Goal: Transaction & Acquisition: Book appointment/travel/reservation

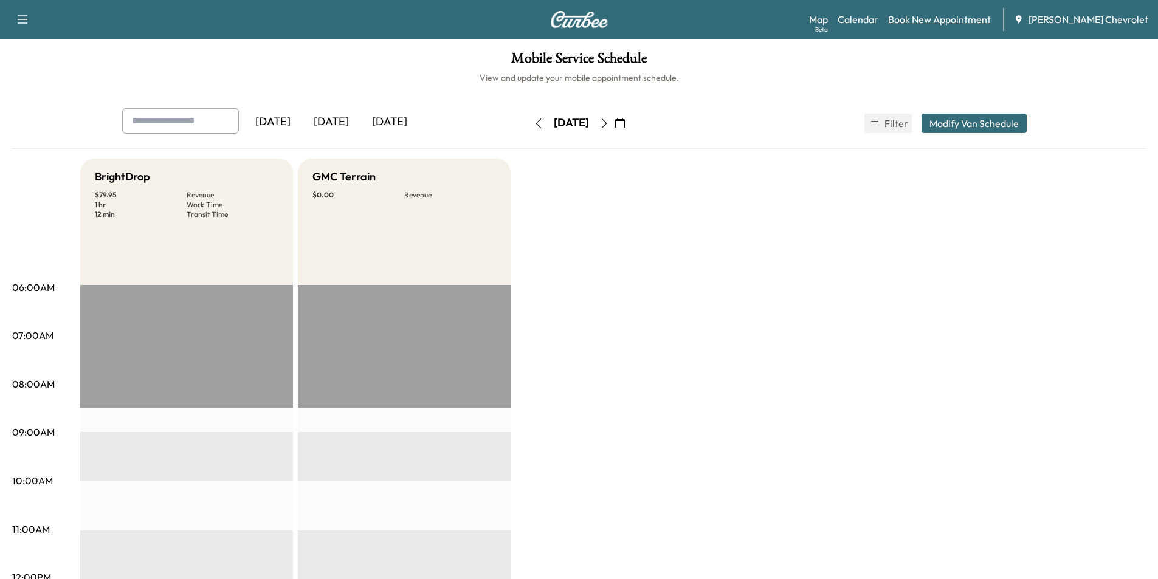
click at [990, 24] on link "Book New Appointment" at bounding box center [939, 19] width 103 height 15
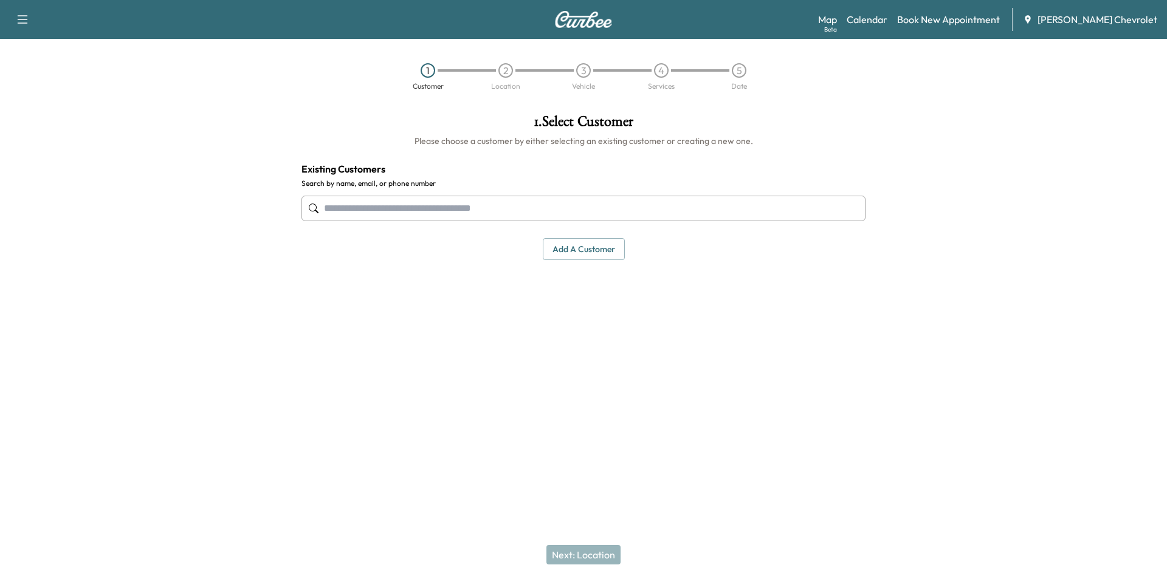
drag, startPoint x: 383, startPoint y: 204, endPoint x: 392, endPoint y: 163, distance: 41.6
click at [385, 203] on input "text" at bounding box center [583, 209] width 564 height 26
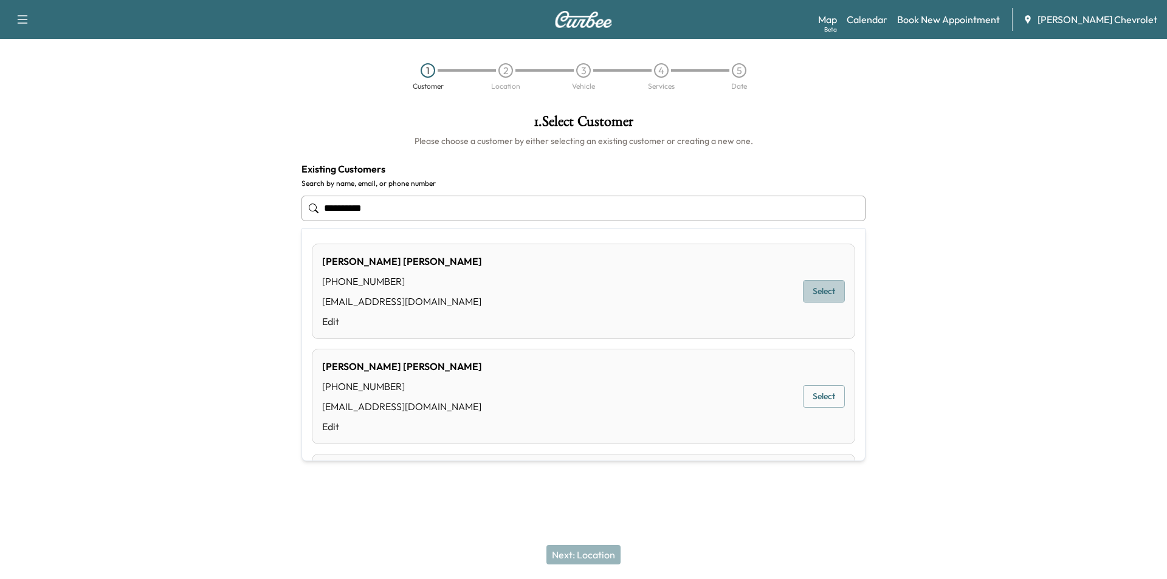
click at [817, 295] on button "Select" at bounding box center [824, 291] width 42 height 22
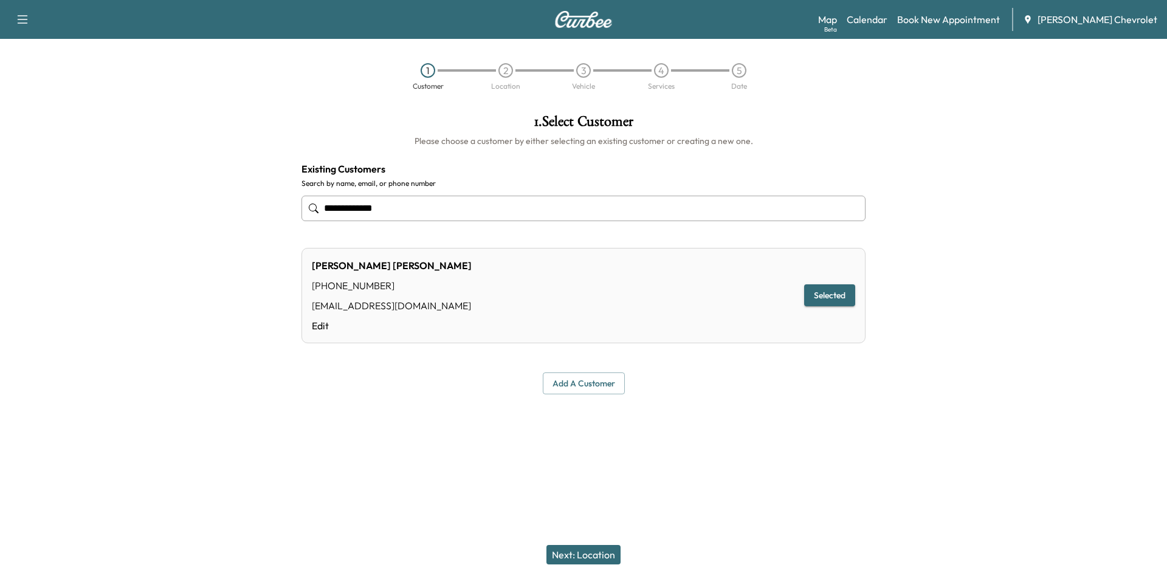
type input "**********"
click at [585, 548] on button "Next: Location" at bounding box center [583, 554] width 74 height 19
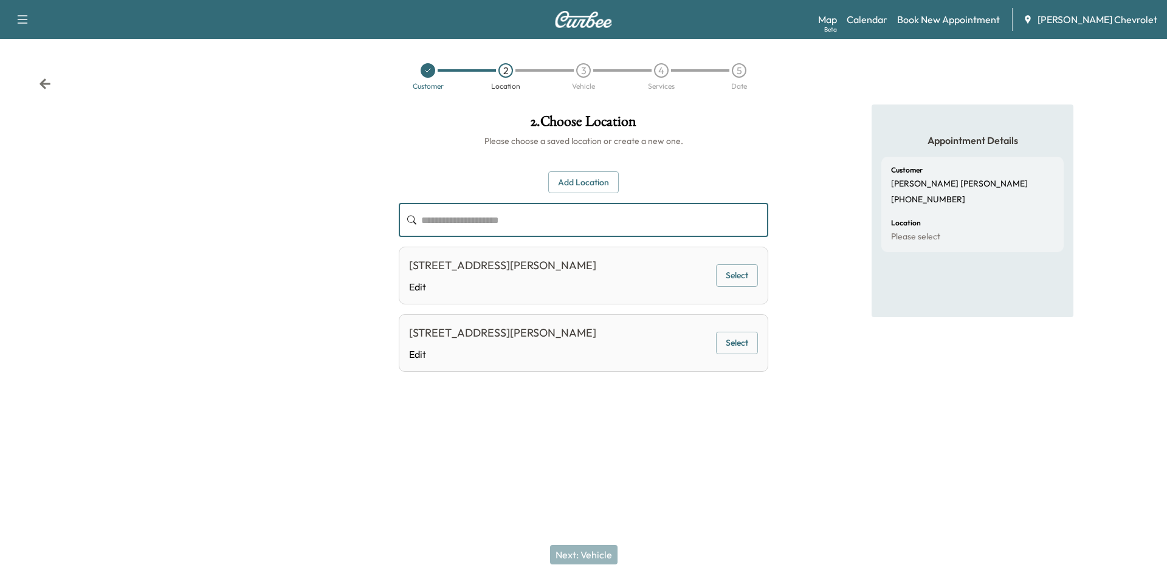
click at [461, 221] on input "text" at bounding box center [594, 220] width 347 height 34
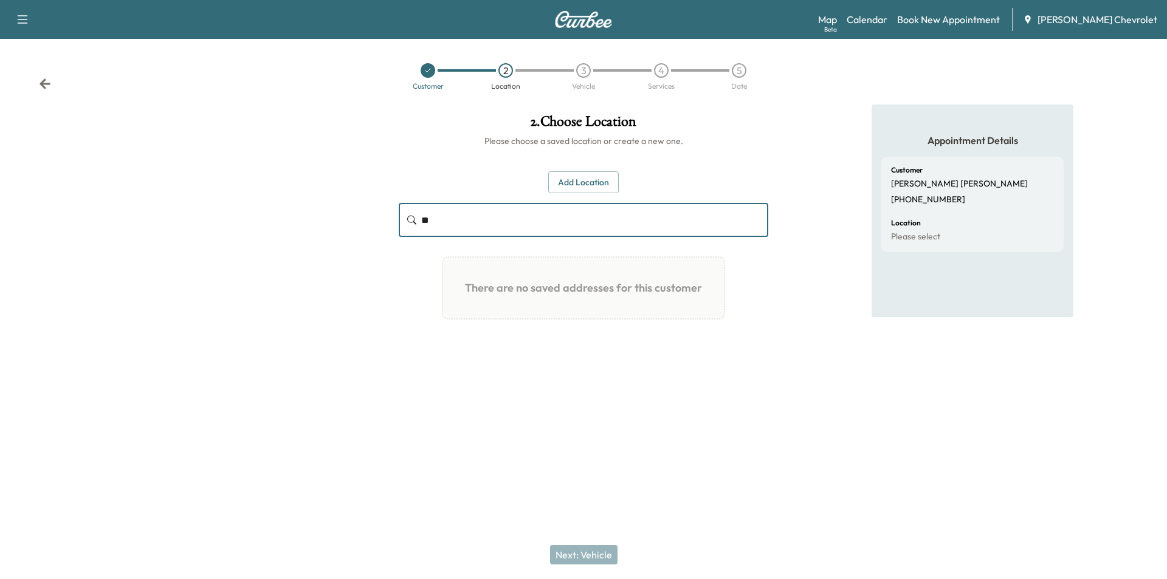
type input "*"
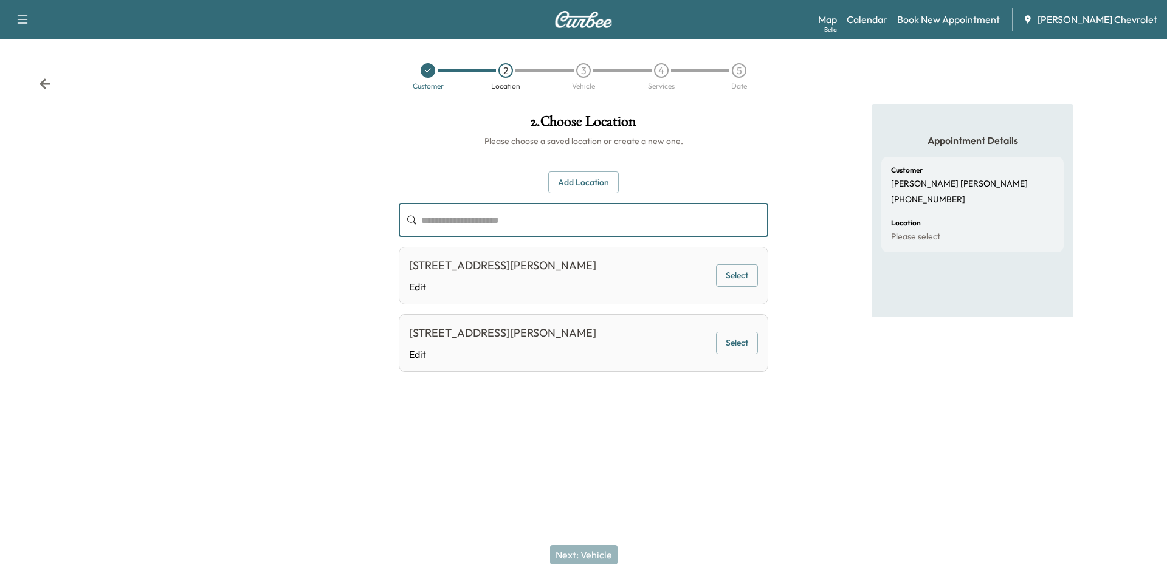
click at [748, 286] on button "Select" at bounding box center [737, 275] width 42 height 22
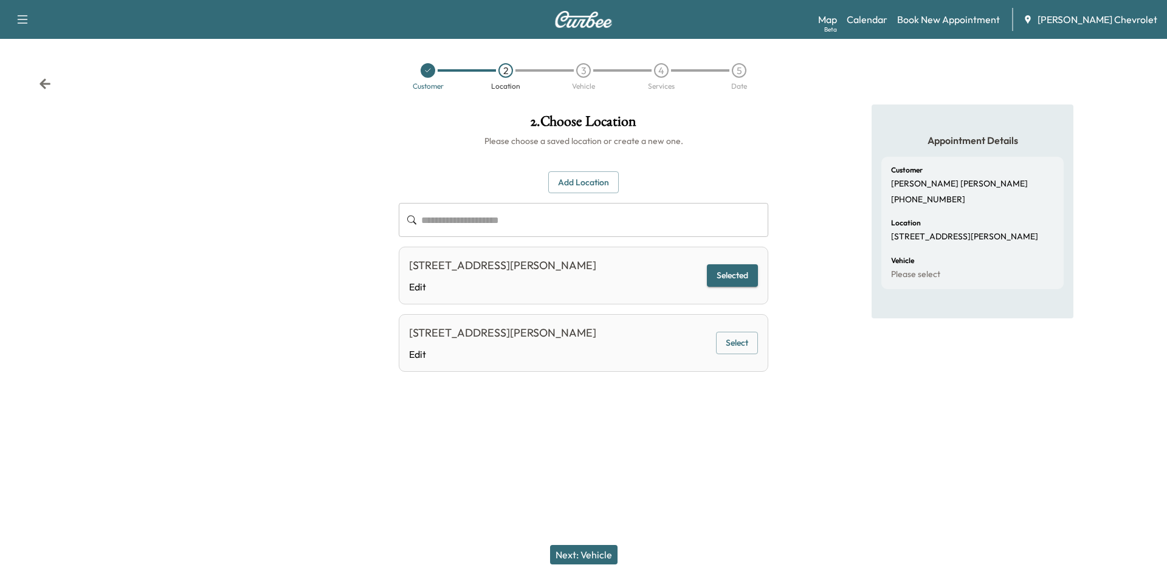
click at [578, 552] on button "Next: Vehicle" at bounding box center [583, 554] width 67 height 19
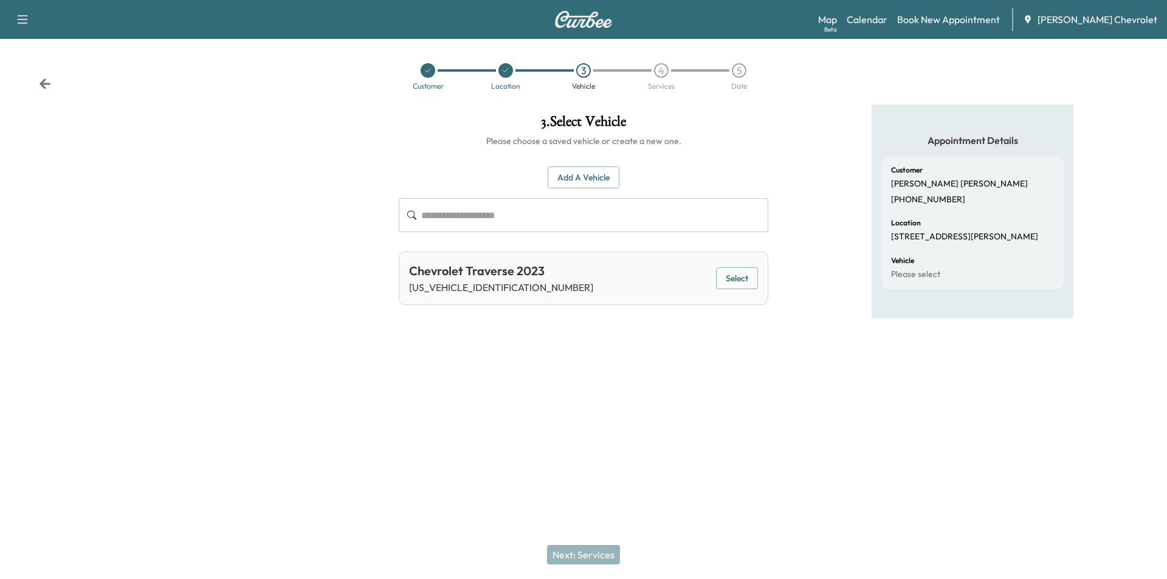
click at [738, 281] on button "Select" at bounding box center [737, 278] width 42 height 22
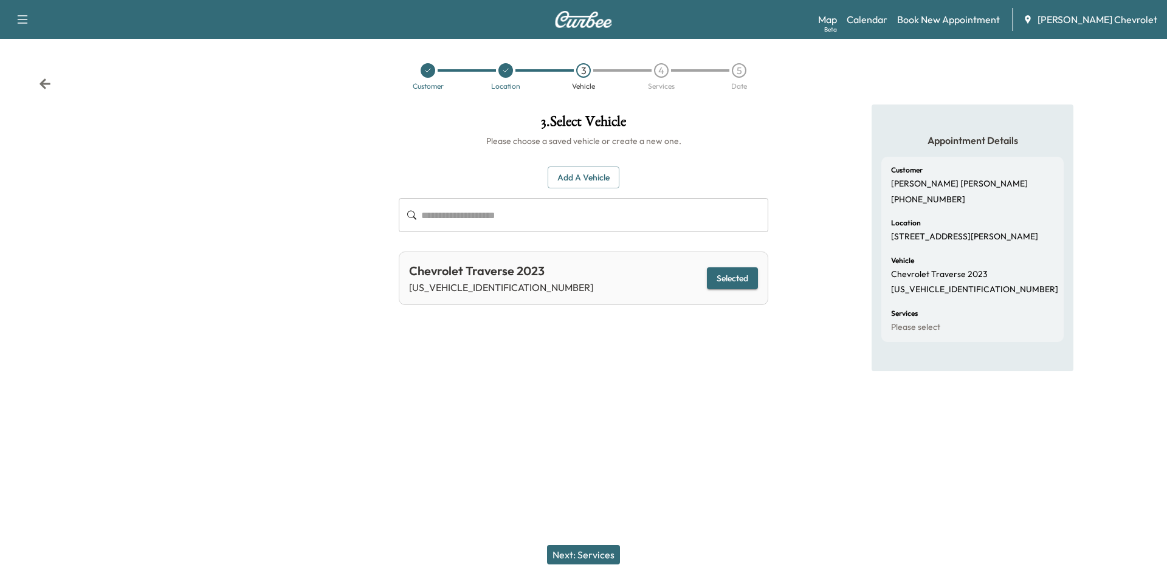
click at [588, 554] on button "Next: Services" at bounding box center [583, 554] width 73 height 19
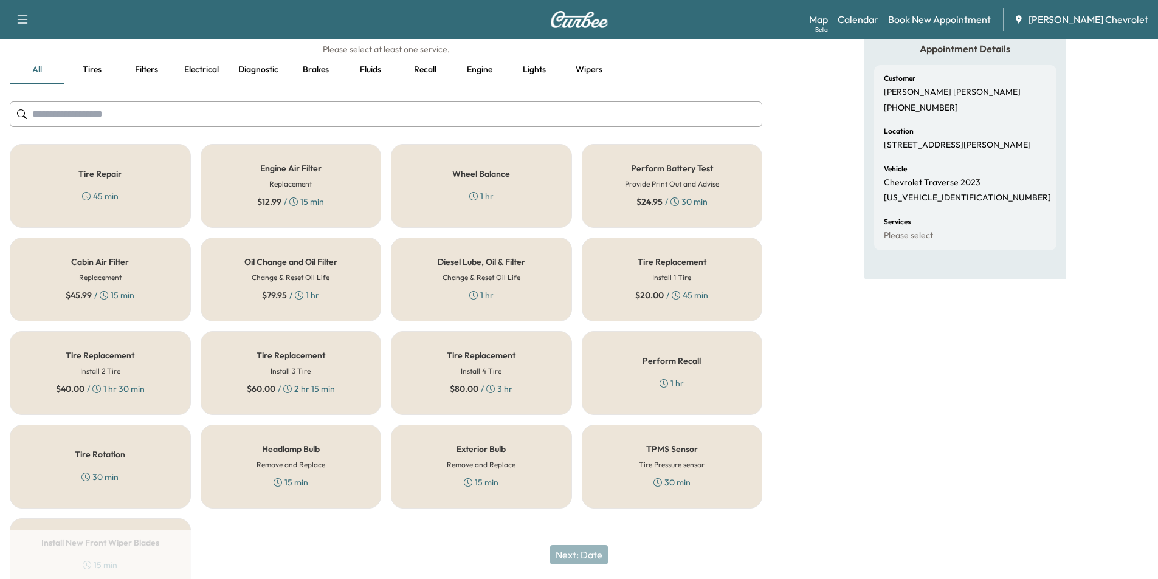
scroll to position [122, 0]
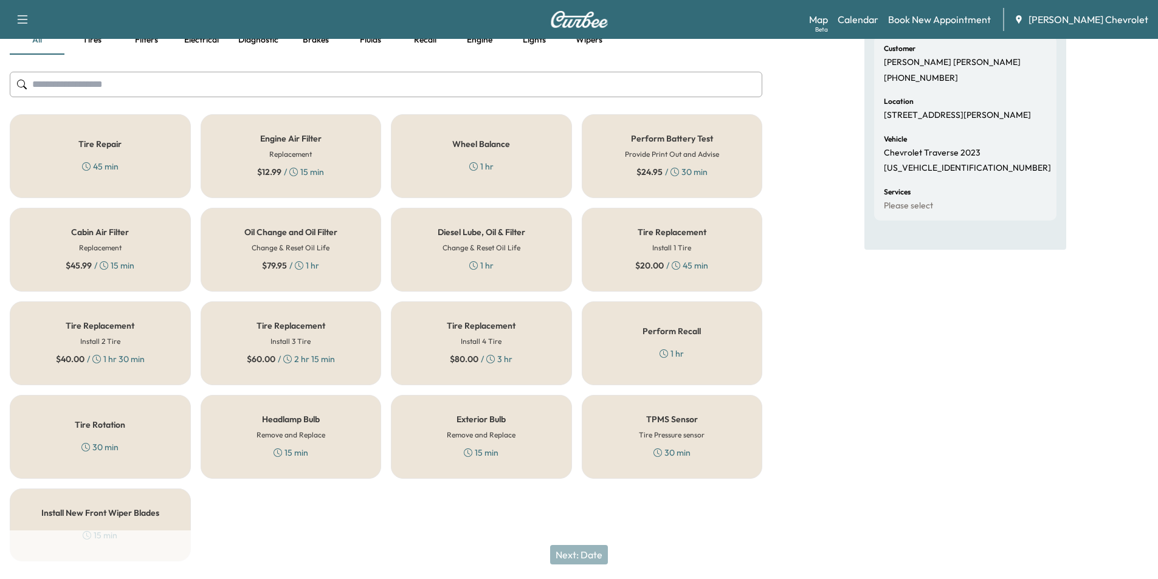
click at [327, 244] on h6 "Change & Reset Oil Life" at bounding box center [291, 247] width 78 height 11
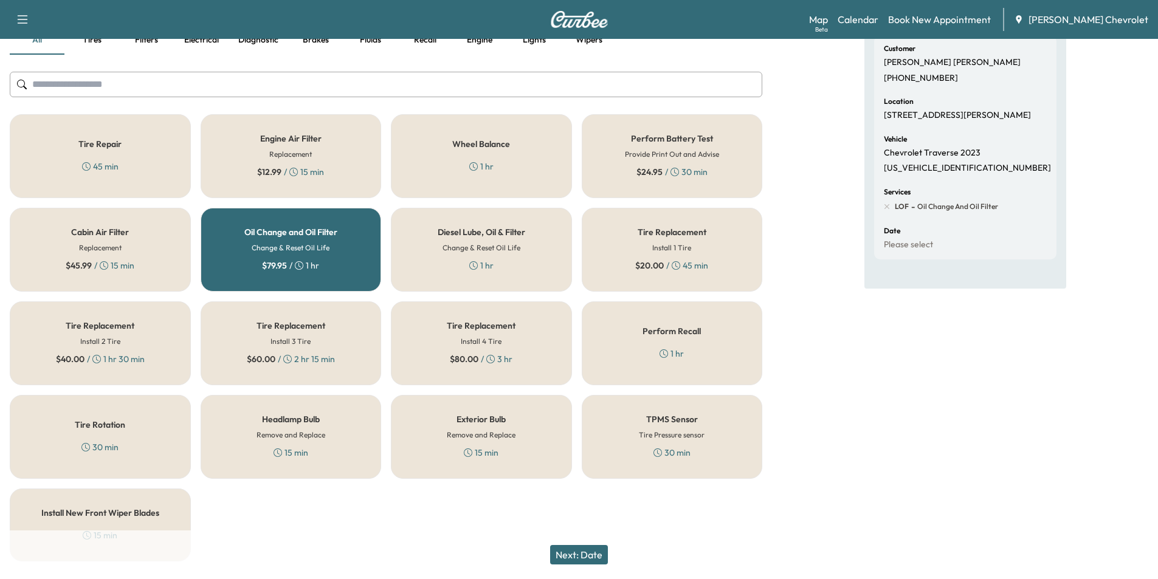
drag, startPoint x: 592, startPoint y: 554, endPoint x: 568, endPoint y: 516, distance: 44.5
click at [592, 552] on button "Next: Date" at bounding box center [579, 554] width 58 height 19
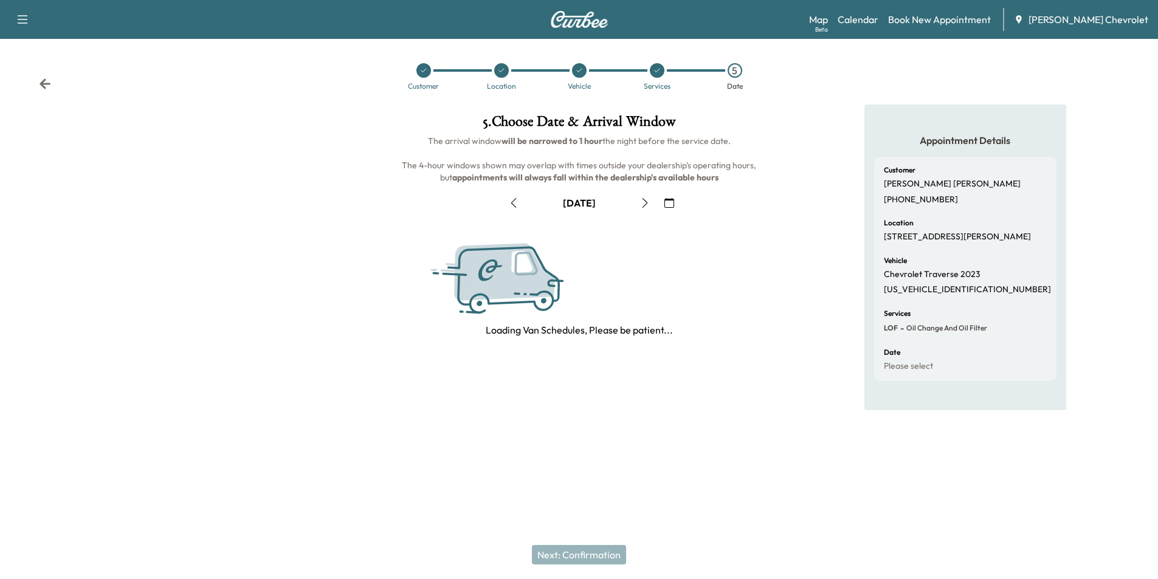
scroll to position [0, 0]
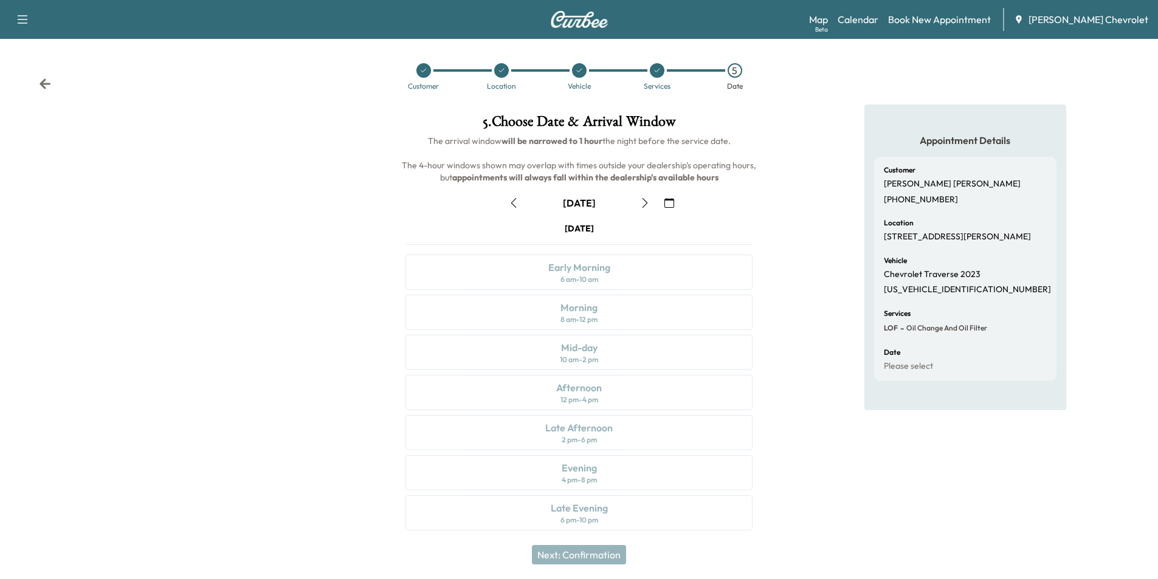
click at [647, 203] on icon "button" at bounding box center [644, 203] width 5 height 10
click at [642, 204] on icon "button" at bounding box center [645, 203] width 10 height 10
click at [513, 201] on icon "button" at bounding box center [512, 203] width 5 height 10
click at [647, 204] on icon "button" at bounding box center [645, 203] width 10 height 10
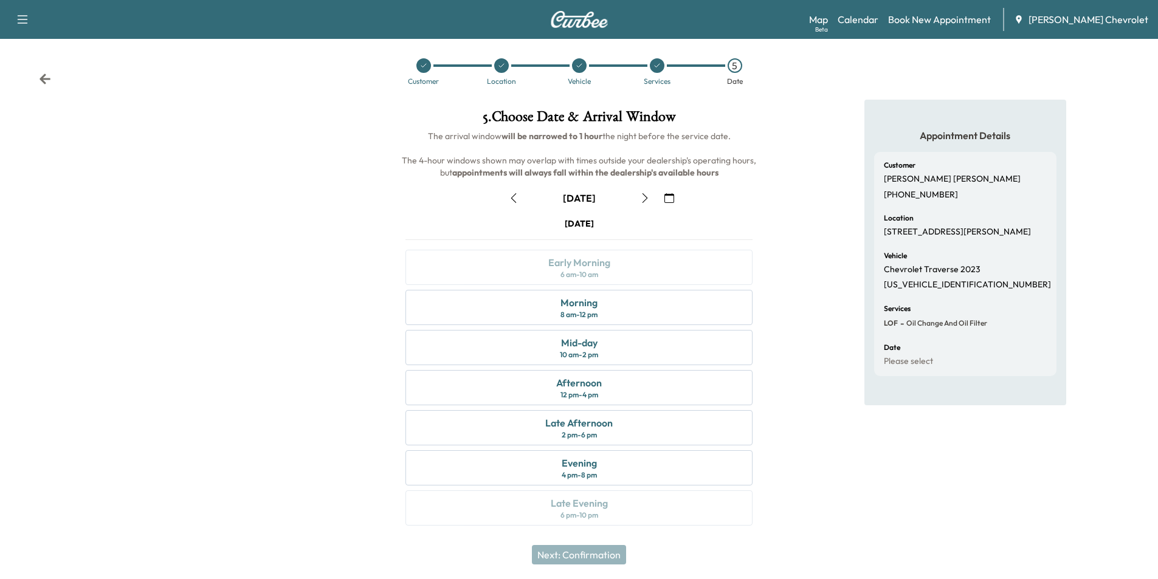
click at [44, 79] on icon at bounding box center [44, 79] width 11 height 10
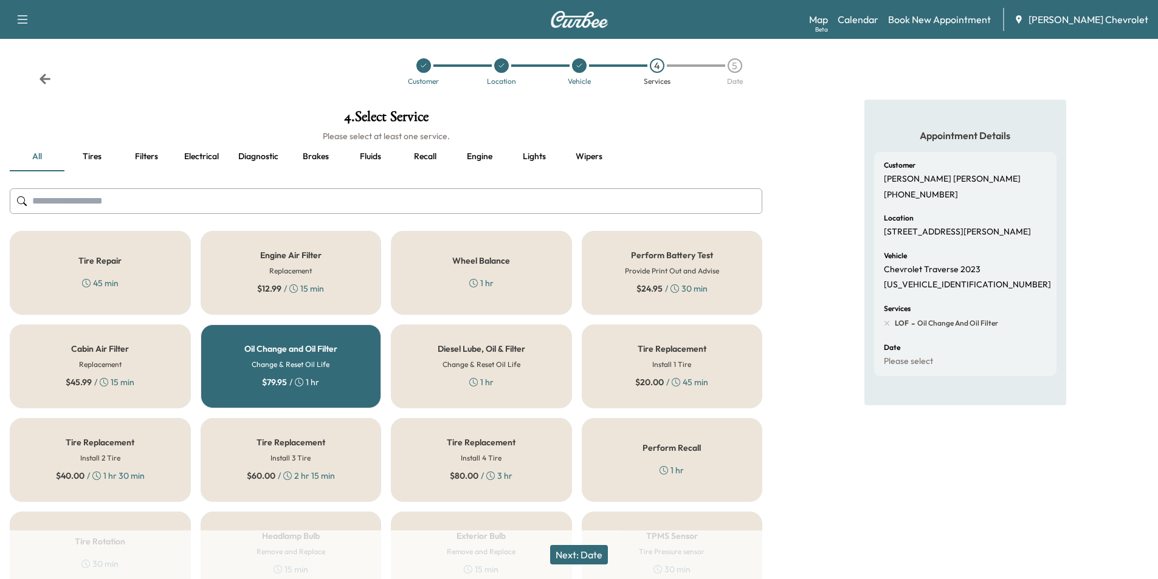
click at [44, 79] on icon at bounding box center [44, 79] width 11 height 10
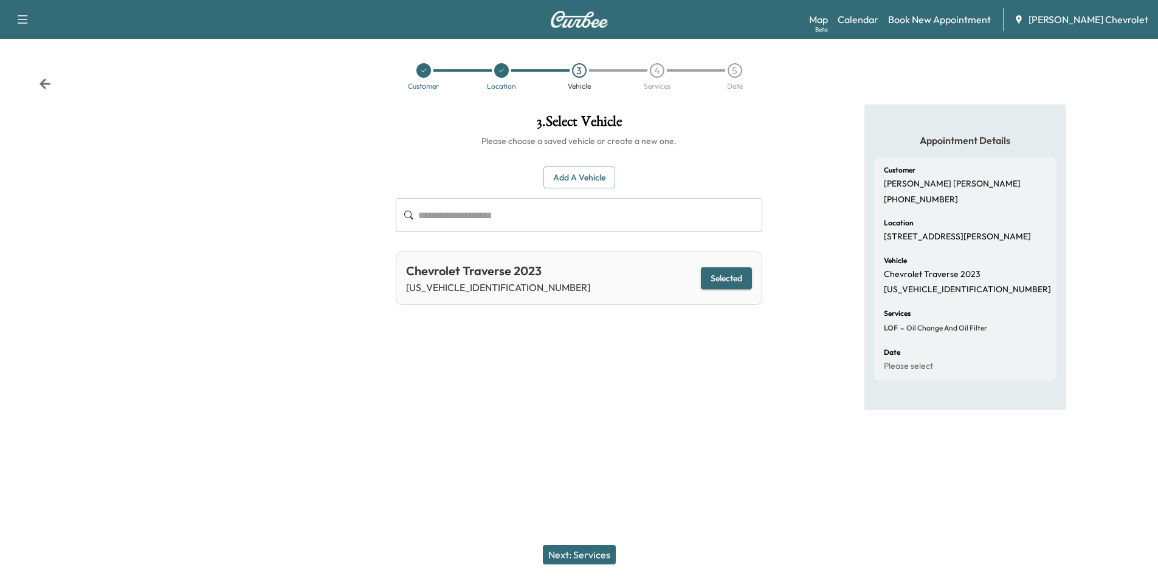
scroll to position [0, 0]
click at [44, 79] on icon at bounding box center [45, 84] width 12 height 12
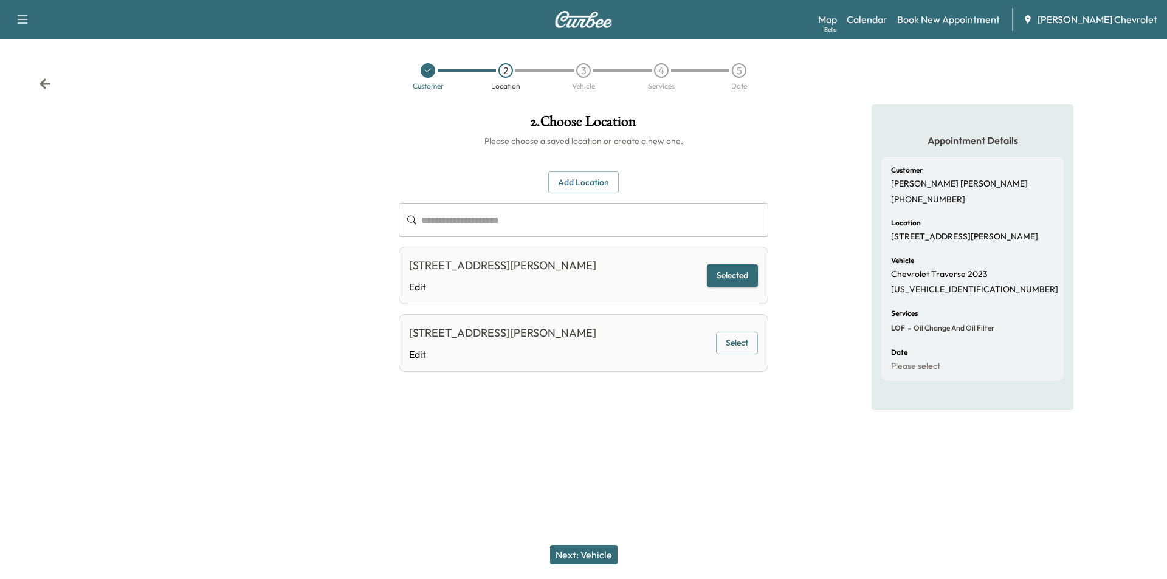
click at [501, 219] on input "text" at bounding box center [594, 220] width 347 height 34
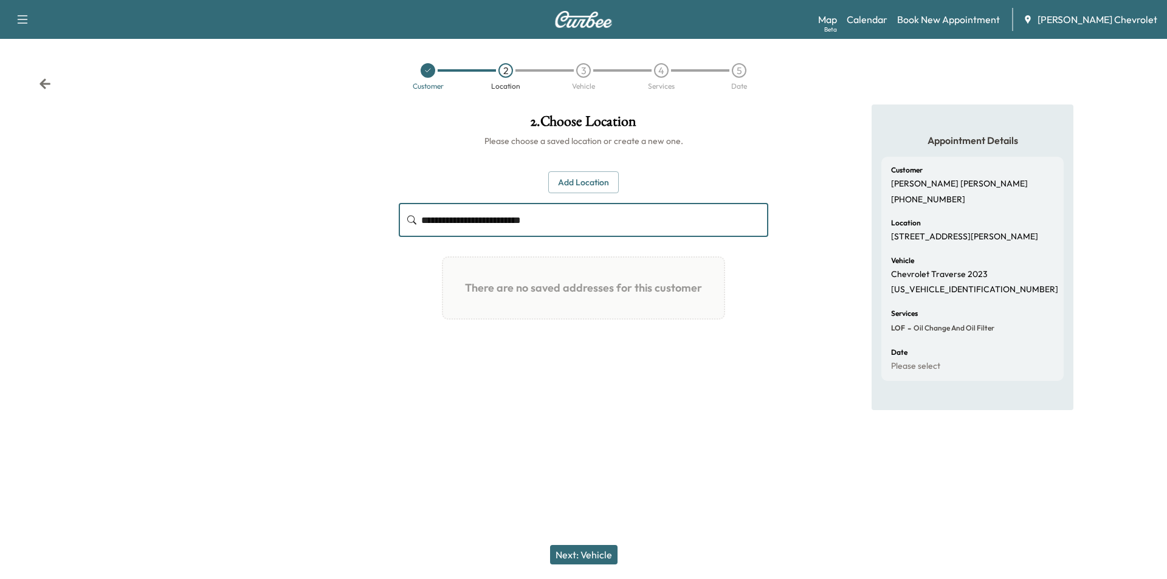
click at [485, 220] on input "**********" at bounding box center [594, 220] width 347 height 34
click at [591, 221] on input "**********" at bounding box center [594, 220] width 347 height 34
type input "*"
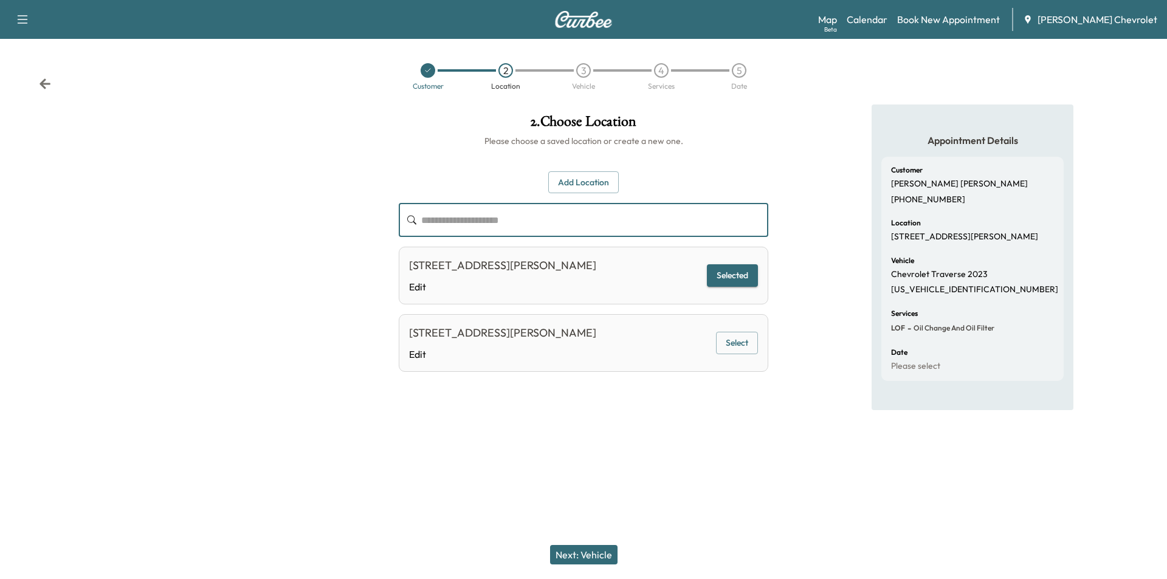
click at [587, 185] on button "Add Location" at bounding box center [583, 182] width 70 height 22
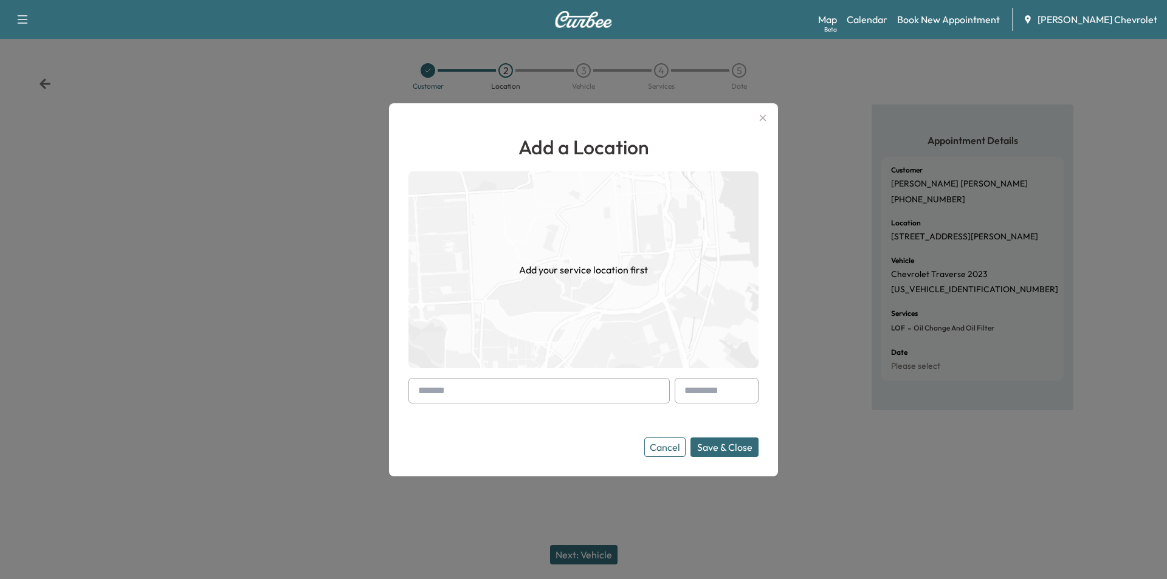
paste input "**********"
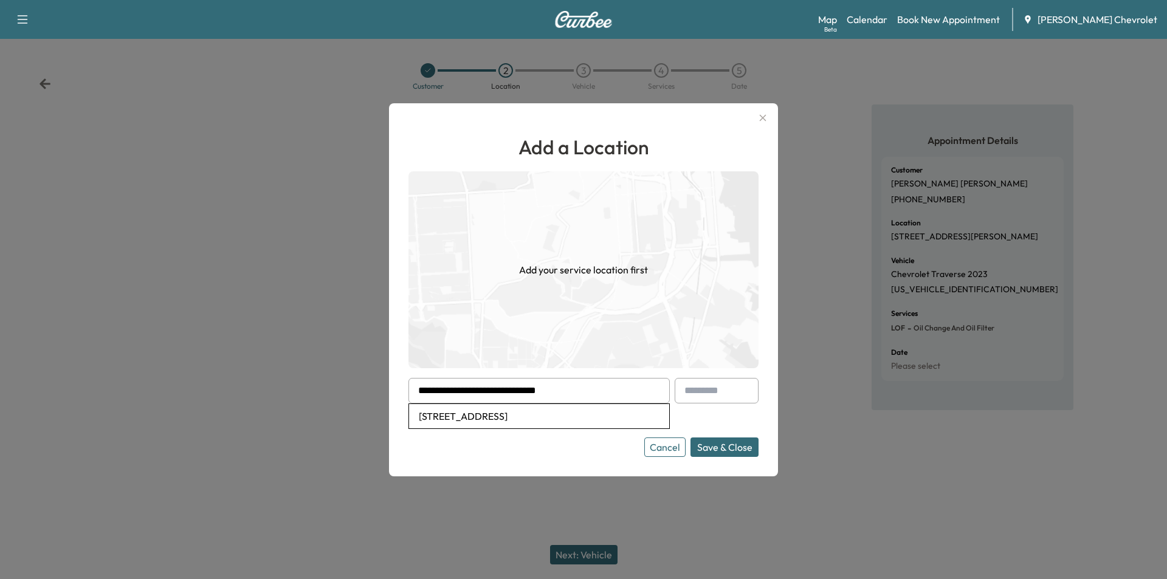
click at [595, 414] on li "[STREET_ADDRESS]" at bounding box center [539, 416] width 260 height 24
type input "**********"
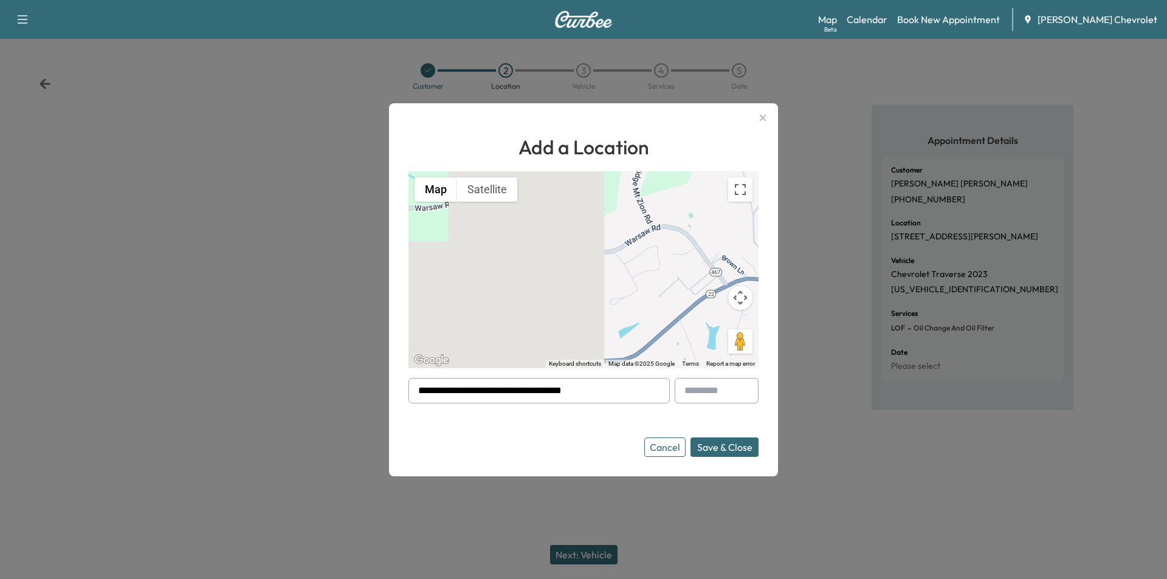
click at [727, 445] on button "Save & Close" at bounding box center [724, 446] width 68 height 19
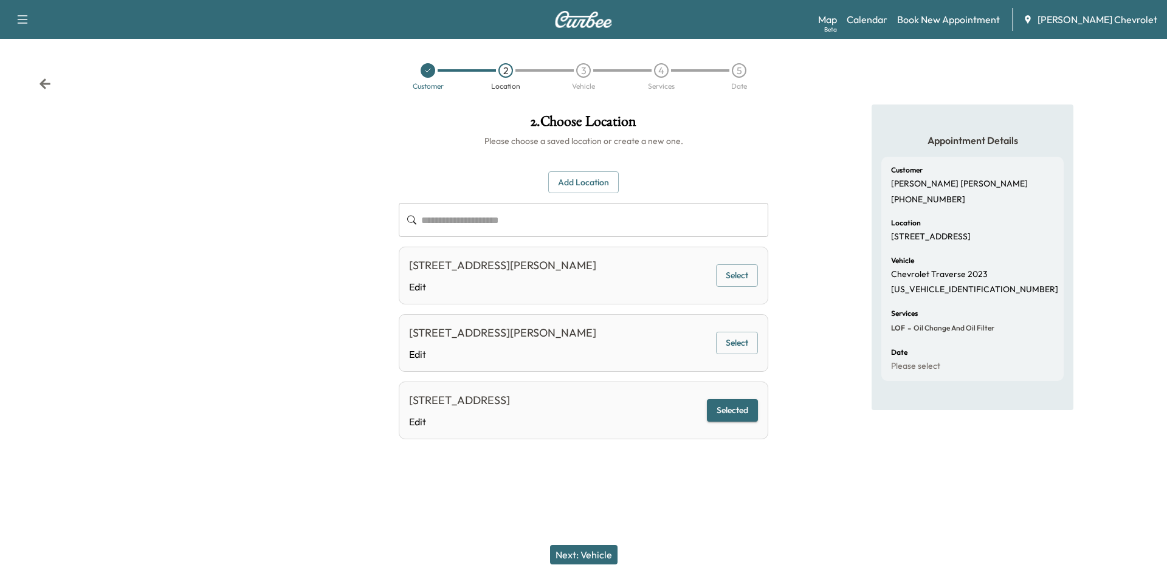
click at [590, 552] on button "Next: Vehicle" at bounding box center [583, 554] width 67 height 19
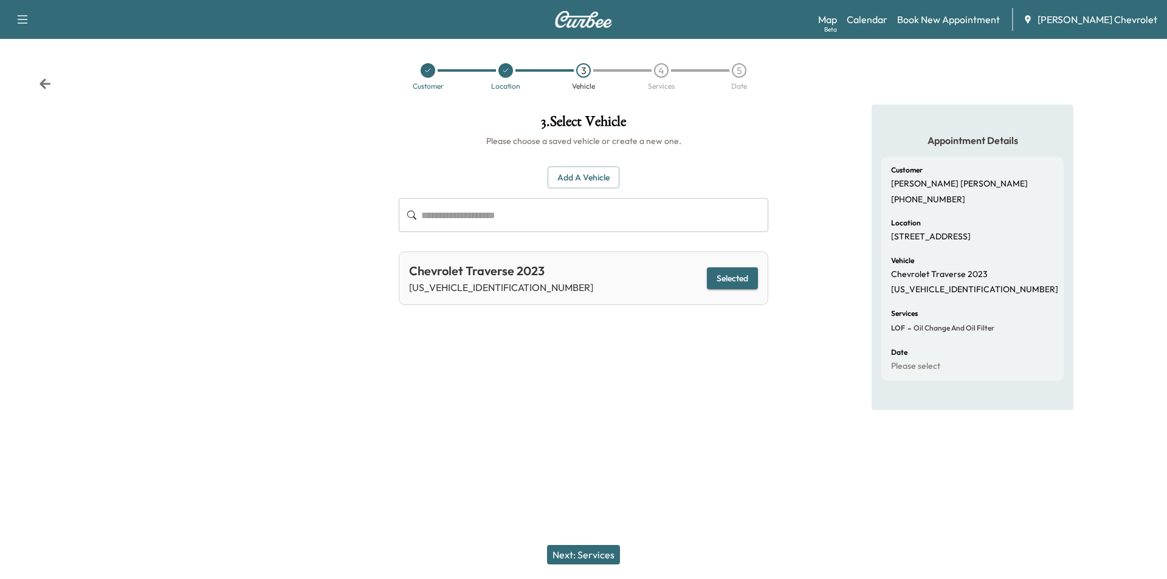
drag, startPoint x: 606, startPoint y: 554, endPoint x: 612, endPoint y: 539, distance: 16.1
click at [606, 554] on button "Next: Services" at bounding box center [583, 554] width 73 height 19
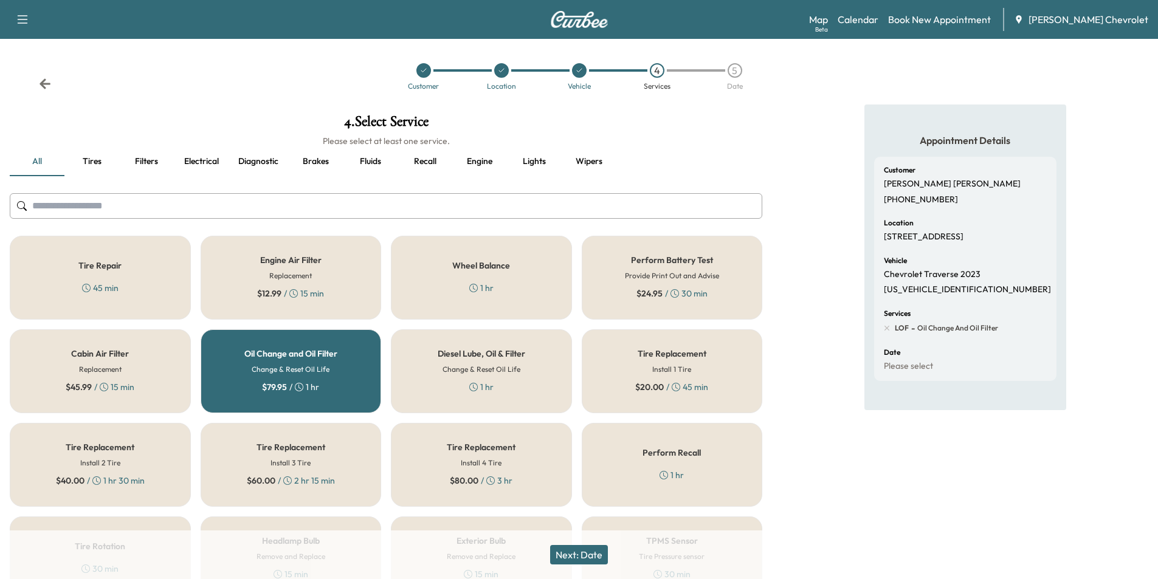
click at [571, 548] on button "Next: Date" at bounding box center [579, 554] width 58 height 19
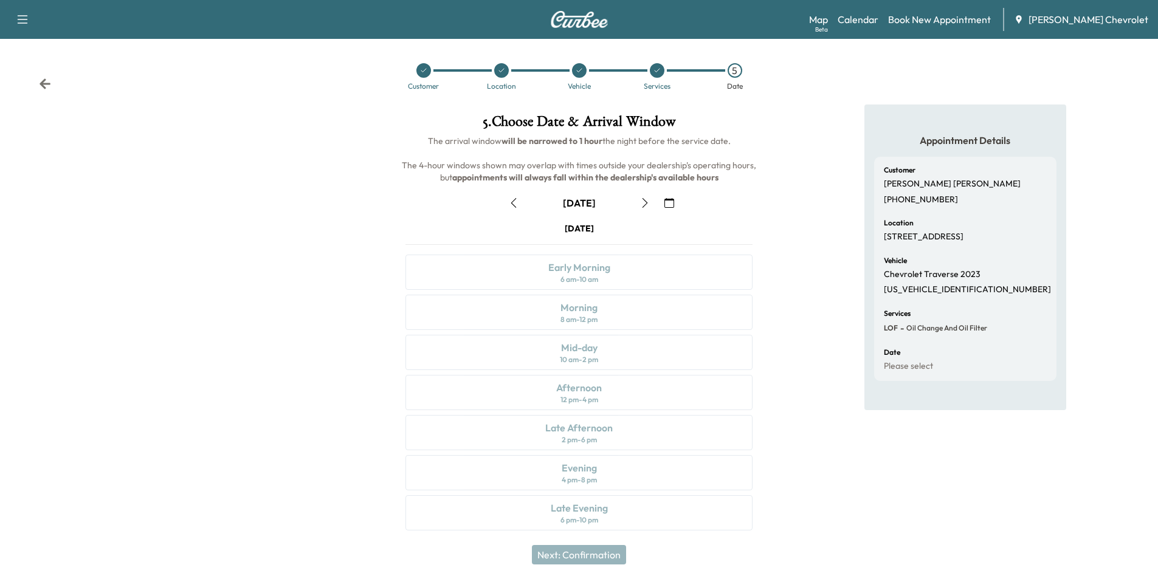
drag, startPoint x: 642, startPoint y: 199, endPoint x: 634, endPoint y: 212, distance: 15.5
click at [642, 198] on icon "button" at bounding box center [644, 203] width 5 height 10
click at [640, 204] on icon "button" at bounding box center [645, 203] width 10 height 10
click at [605, 312] on div "Morning 8 am - 12 pm" at bounding box center [578, 312] width 347 height 35
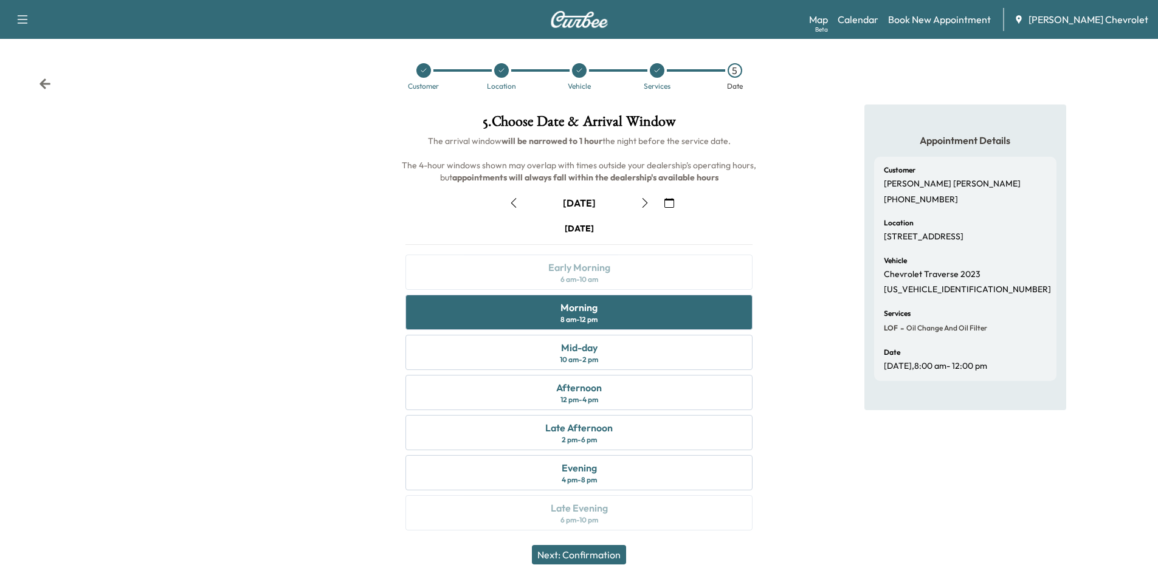
click at [601, 560] on button "Next: Confirmation" at bounding box center [579, 554] width 94 height 19
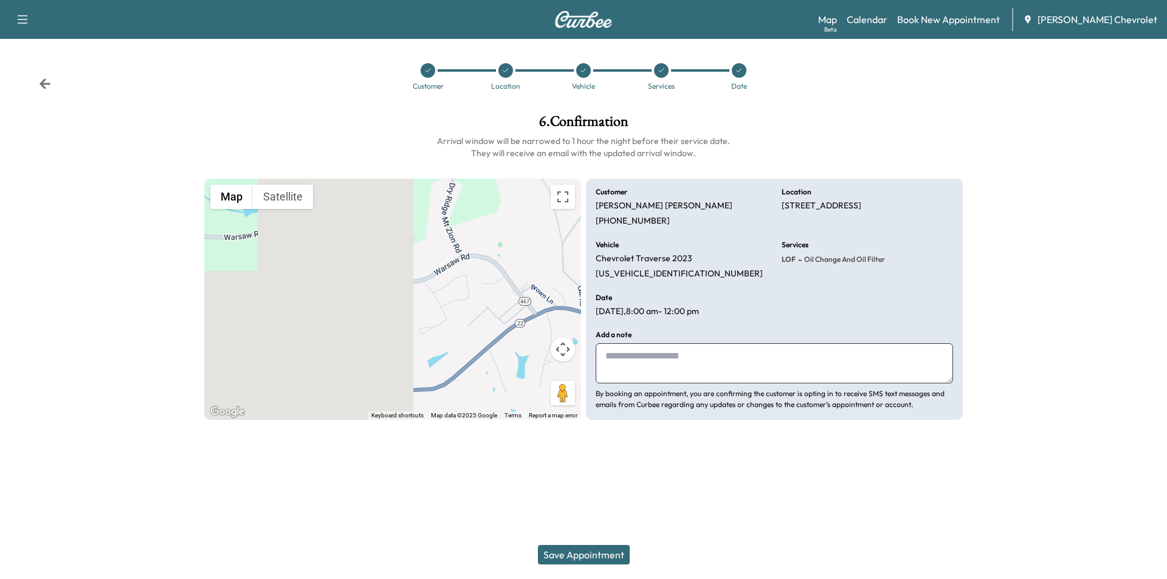
click at [602, 558] on button "Save Appointment" at bounding box center [584, 554] width 92 height 19
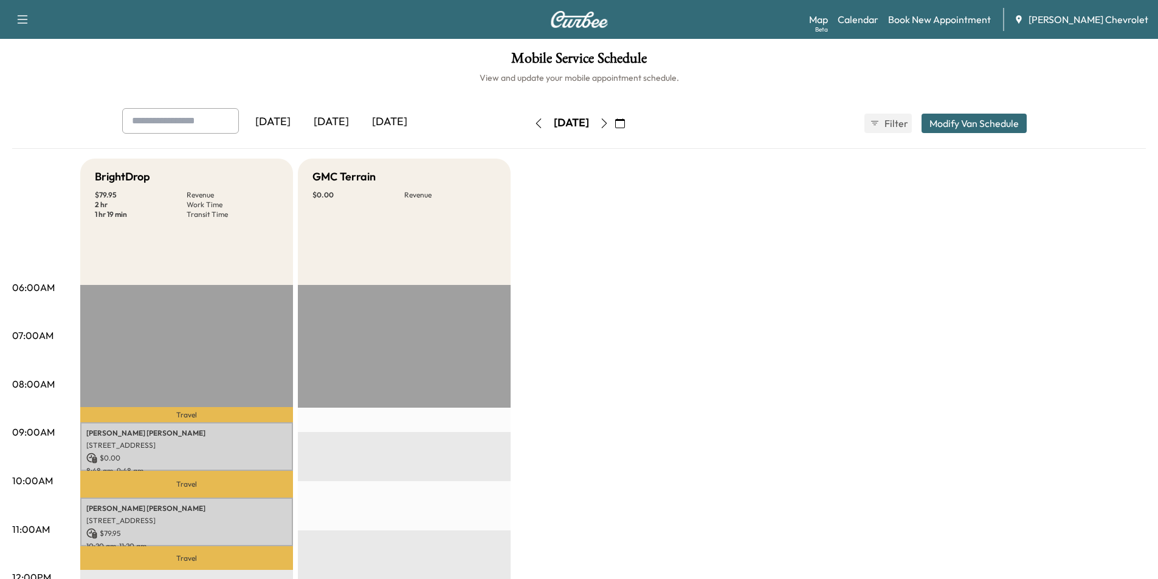
click at [528, 128] on button "button" at bounding box center [538, 123] width 21 height 19
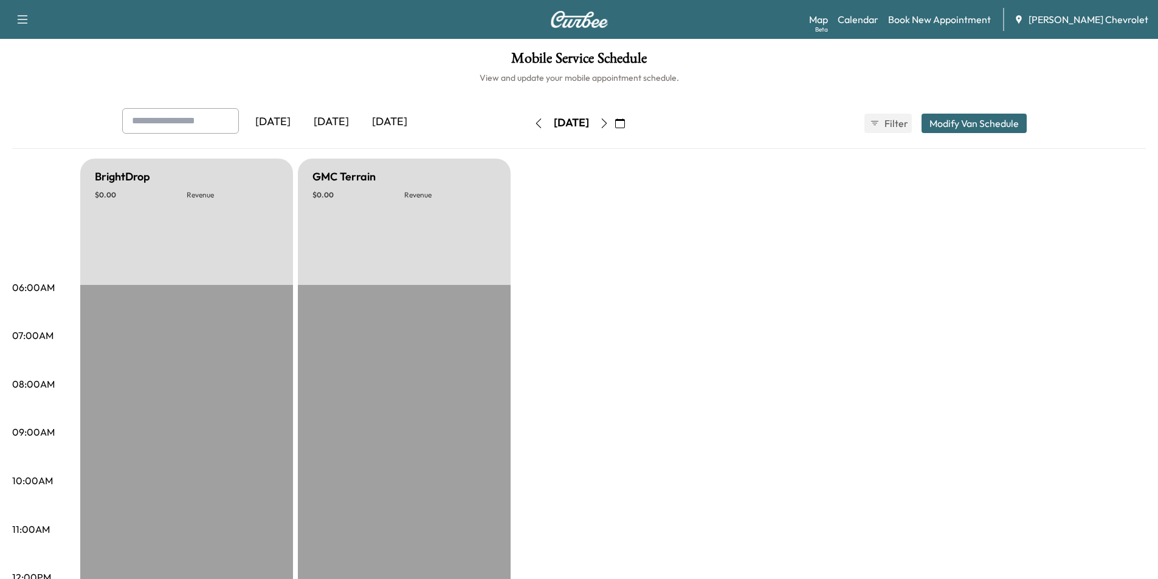
click at [528, 128] on button "button" at bounding box center [538, 123] width 21 height 19
click at [528, 128] on div "[DATE]" at bounding box center [571, 123] width 86 height 19
click at [533, 125] on icon "button" at bounding box center [538, 123] width 10 height 10
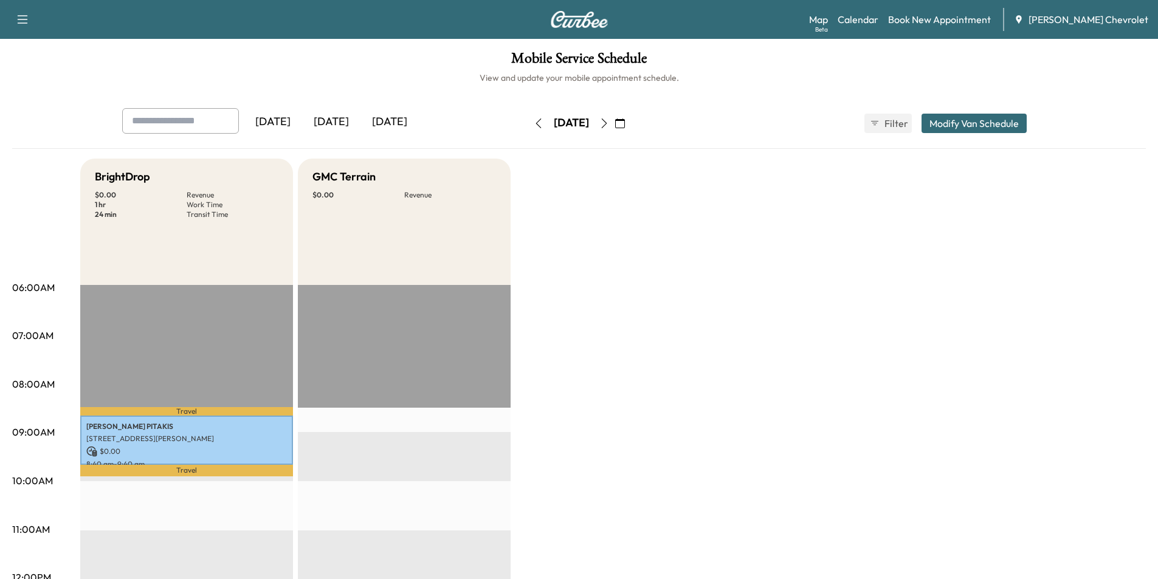
click at [614, 121] on button "button" at bounding box center [604, 123] width 21 height 19
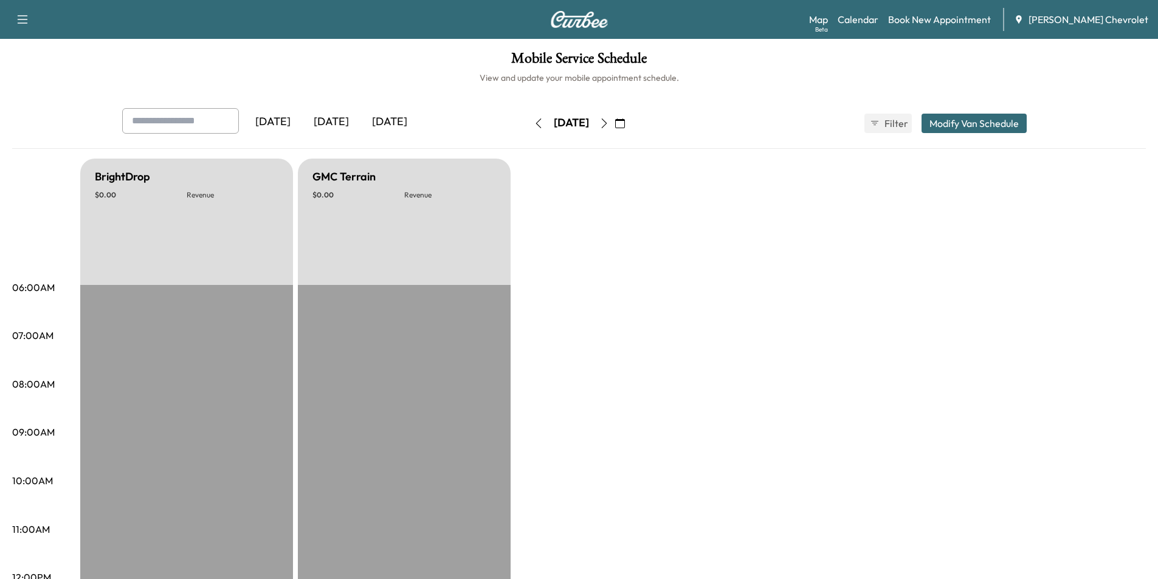
click at [614, 121] on button "button" at bounding box center [604, 123] width 21 height 19
click at [609, 121] on icon "button" at bounding box center [604, 123] width 10 height 10
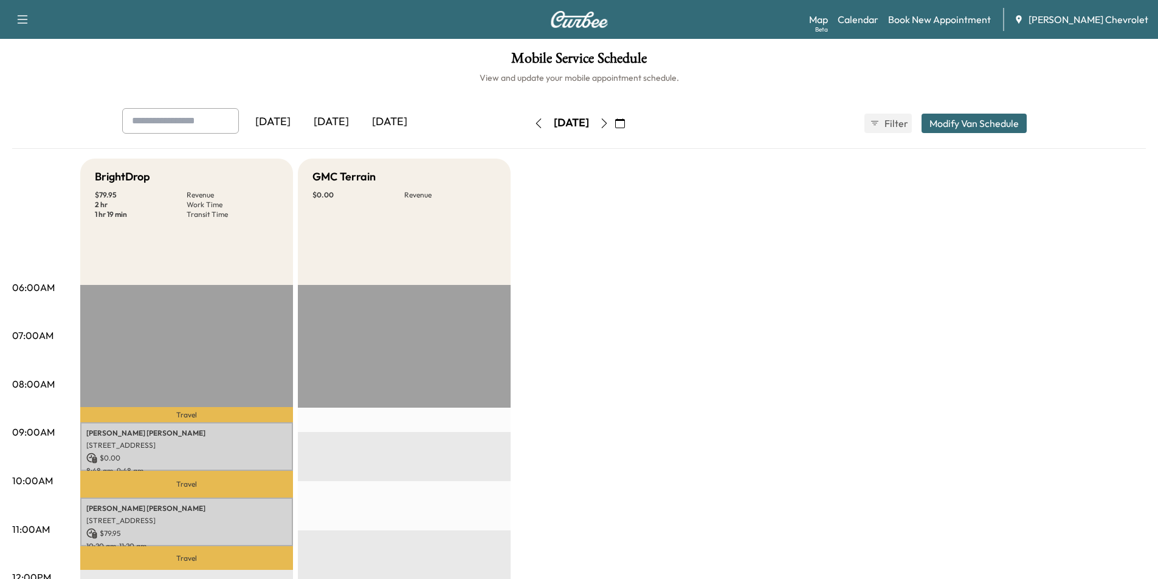
click at [614, 122] on button "button" at bounding box center [604, 123] width 21 height 19
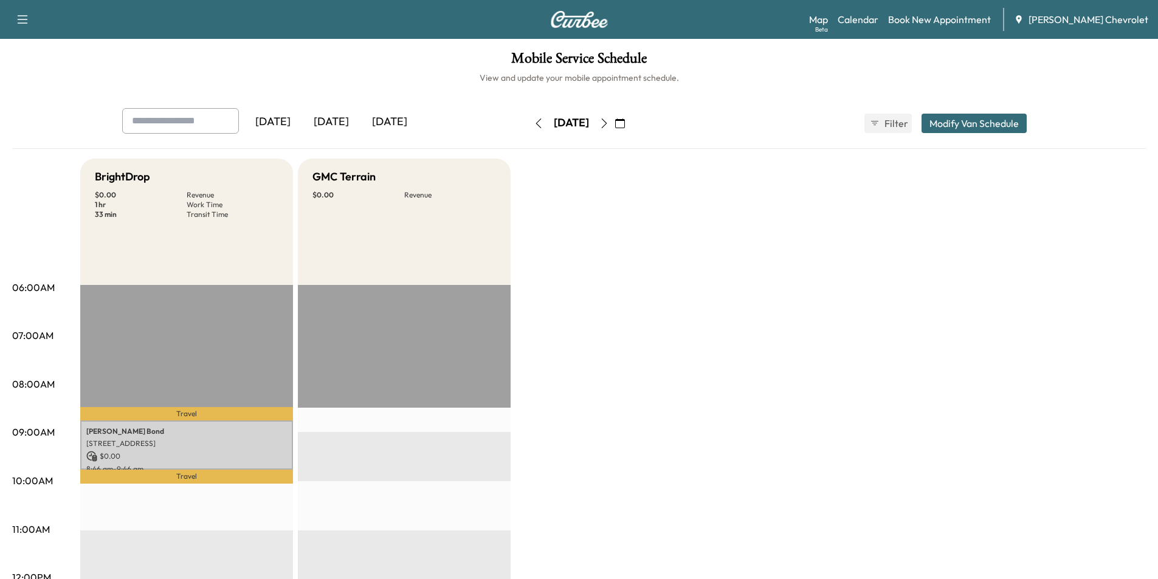
click at [614, 123] on button "button" at bounding box center [604, 123] width 21 height 19
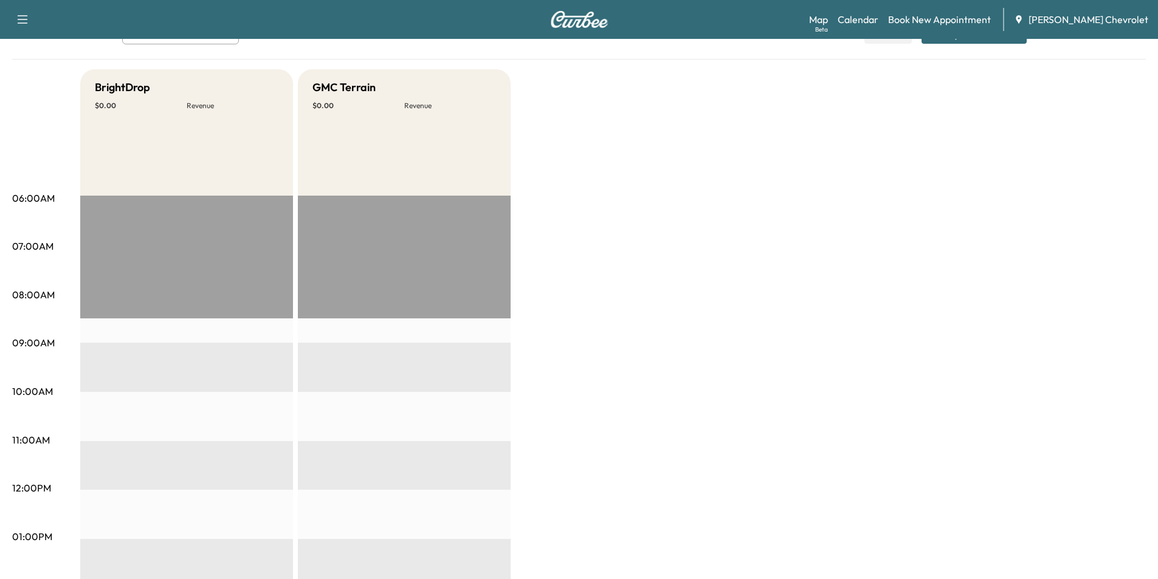
scroll to position [61, 0]
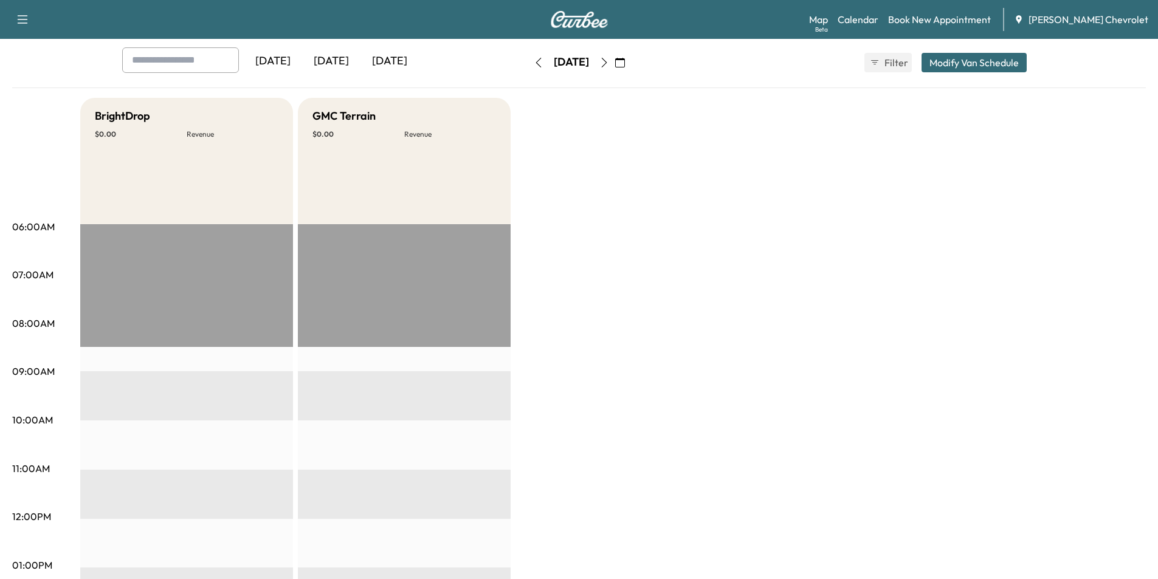
click at [614, 64] on button "button" at bounding box center [604, 62] width 21 height 19
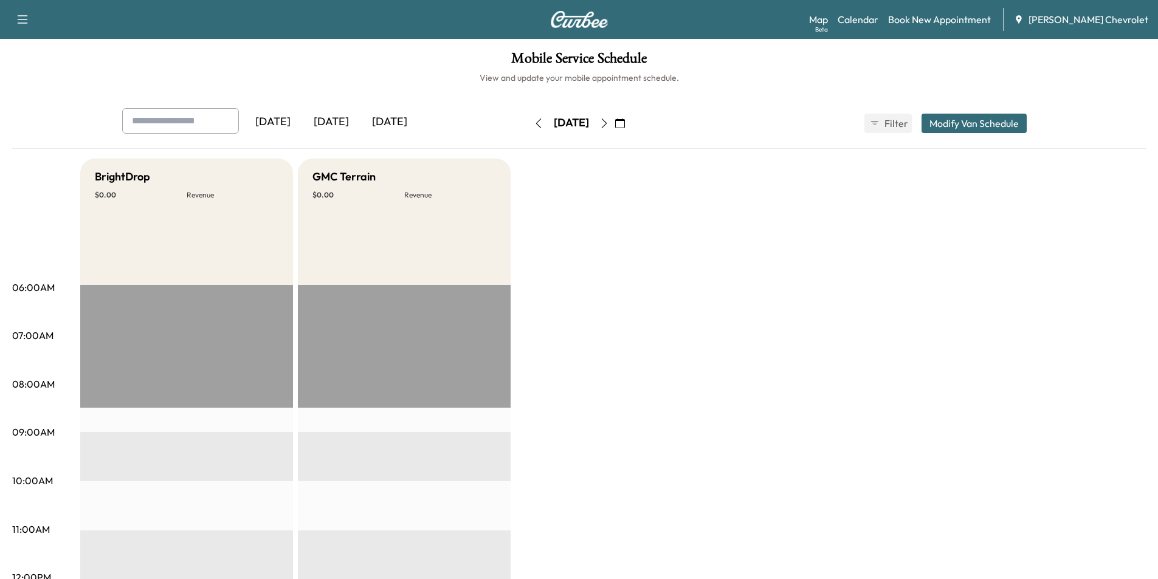
click at [614, 117] on button "button" at bounding box center [604, 123] width 21 height 19
click at [533, 123] on icon "button" at bounding box center [538, 123] width 10 height 10
click at [528, 123] on div "[DATE]" at bounding box center [571, 123] width 86 height 19
click at [528, 123] on button "button" at bounding box center [538, 123] width 21 height 19
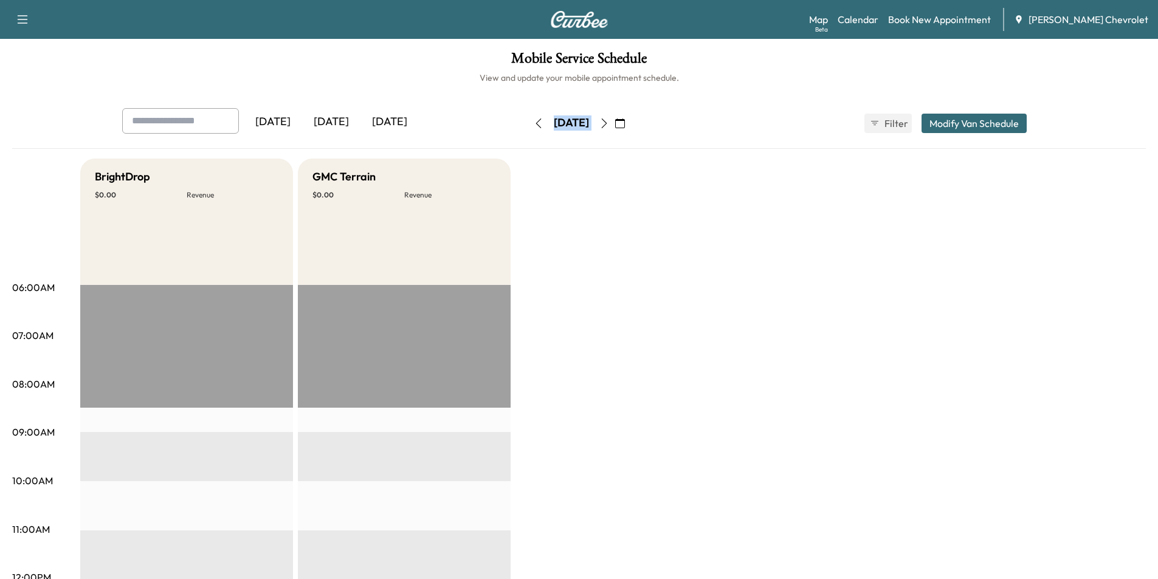
click at [528, 123] on button "button" at bounding box center [538, 123] width 21 height 19
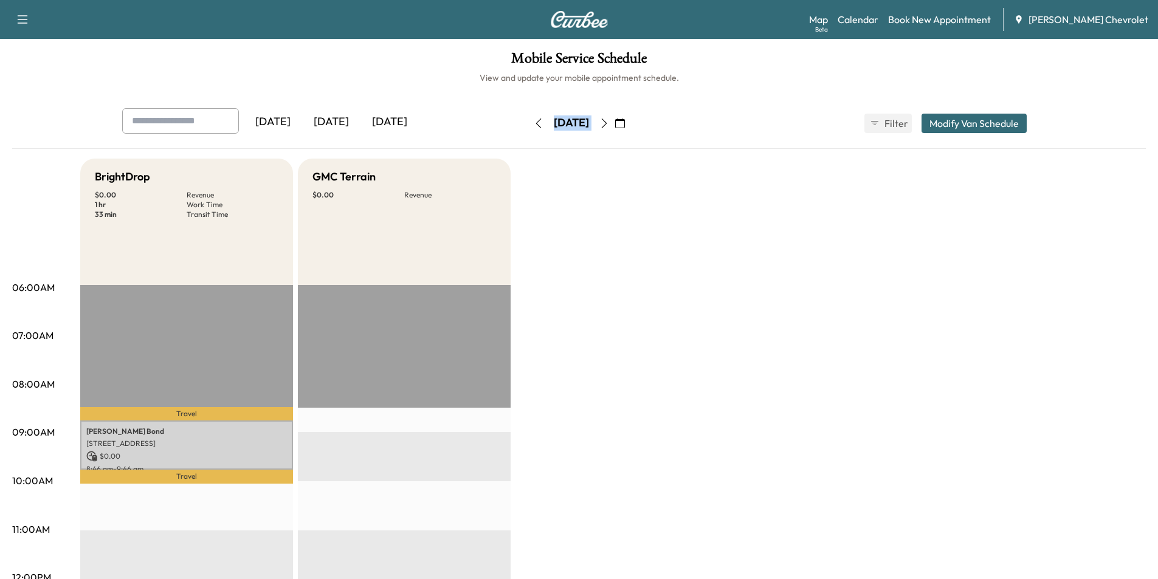
click at [533, 124] on icon "button" at bounding box center [538, 123] width 10 height 10
